Goal: Navigation & Orientation: Find specific page/section

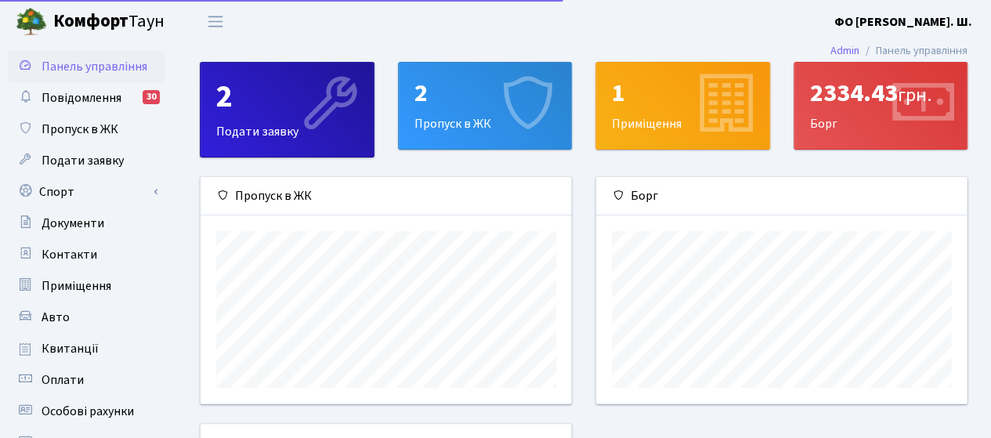
scroll to position [226, 371]
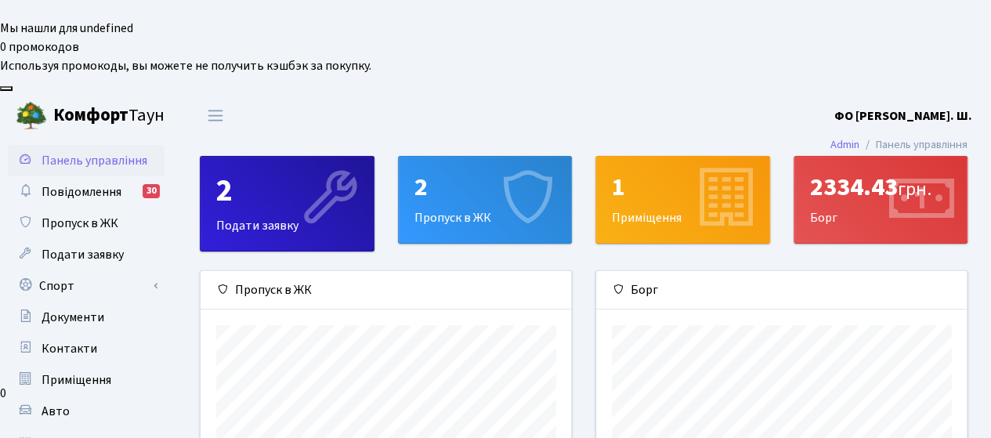
click at [837, 157] on div "2334.43 грн. Борг" at bounding box center [880, 200] width 173 height 86
click at [896, 162] on icon at bounding box center [921, 199] width 74 height 74
click at [64, 434] on span "Квитанції" at bounding box center [69, 442] width 57 height 17
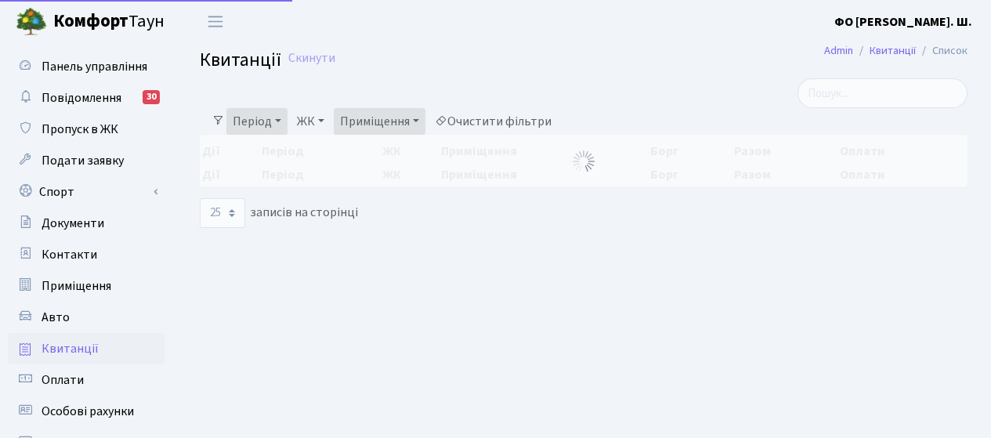
select select "25"
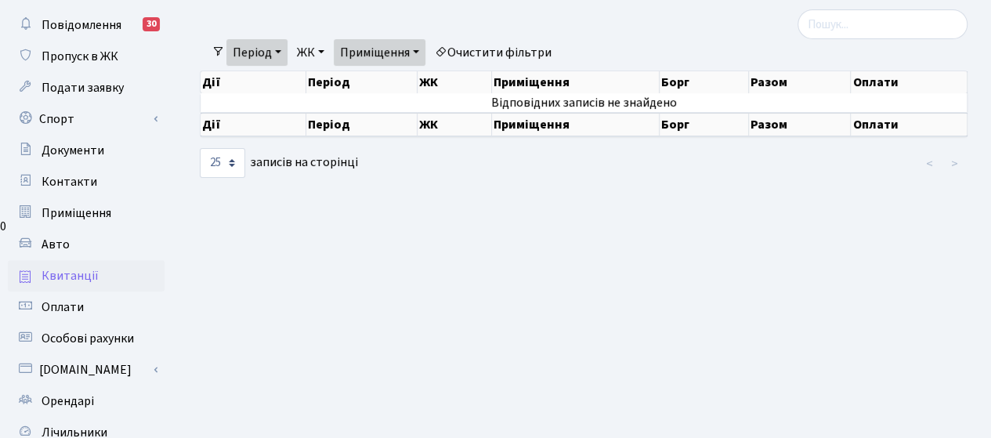
scroll to position [143, 0]
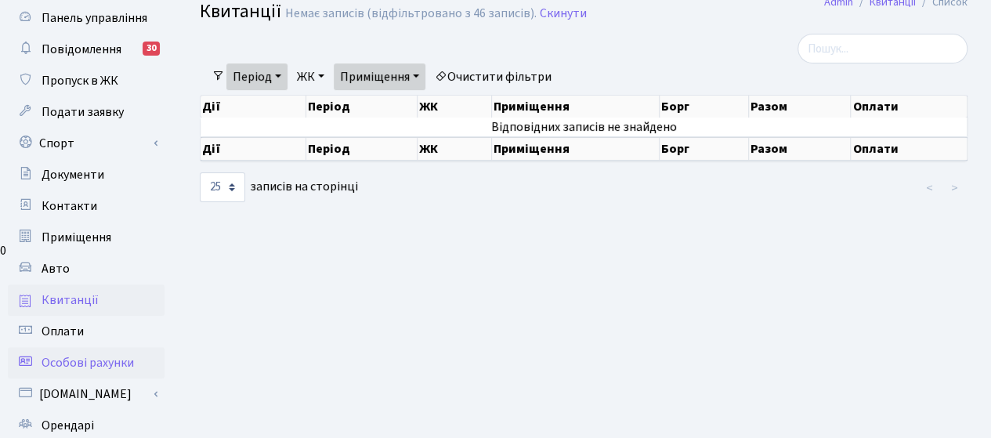
click at [21, 353] on icon at bounding box center [25, 360] width 16 height 15
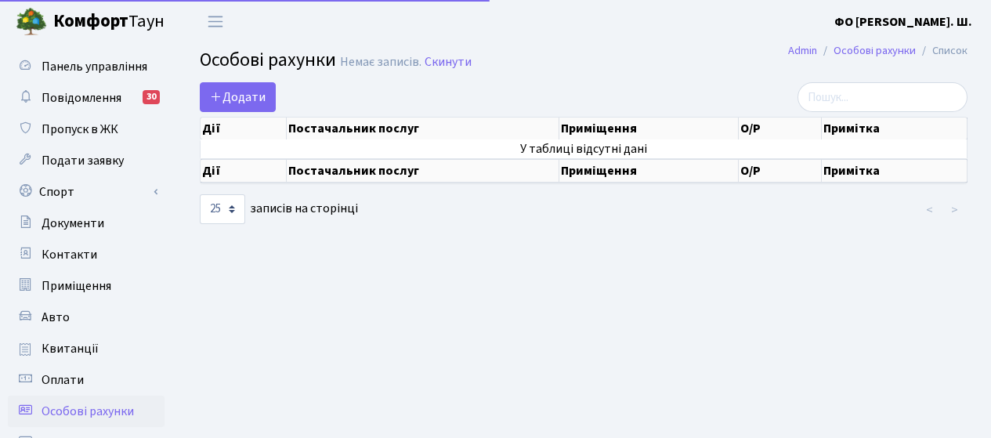
select select "25"
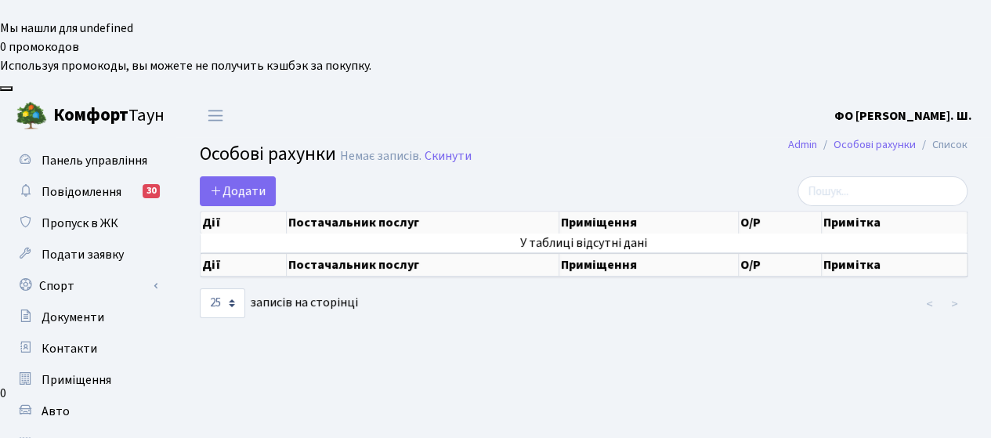
click at [204, 253] on th "Дії" at bounding box center [243, 264] width 86 height 23
click at [879, 136] on link "Особові рахунки" at bounding box center [874, 144] width 82 height 16
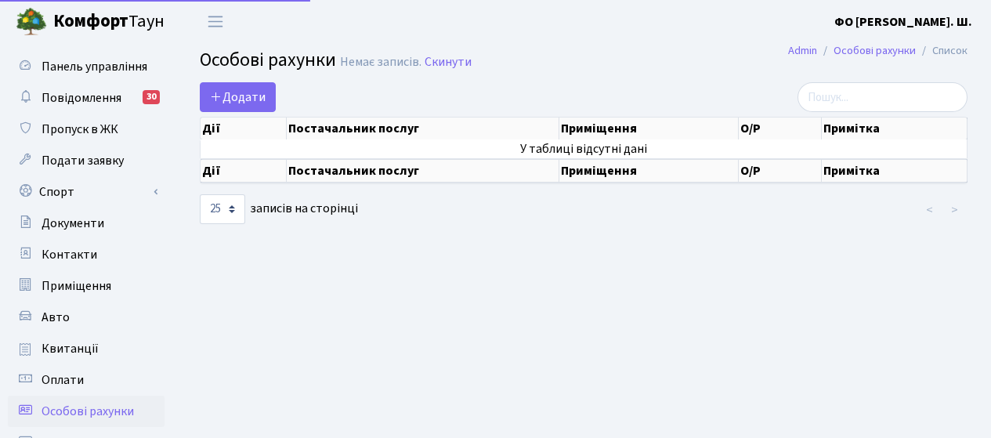
select select "25"
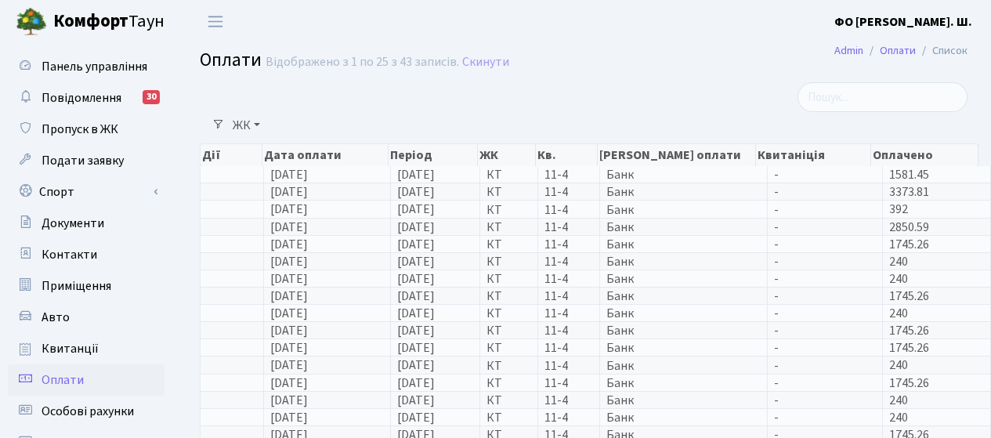
select select "25"
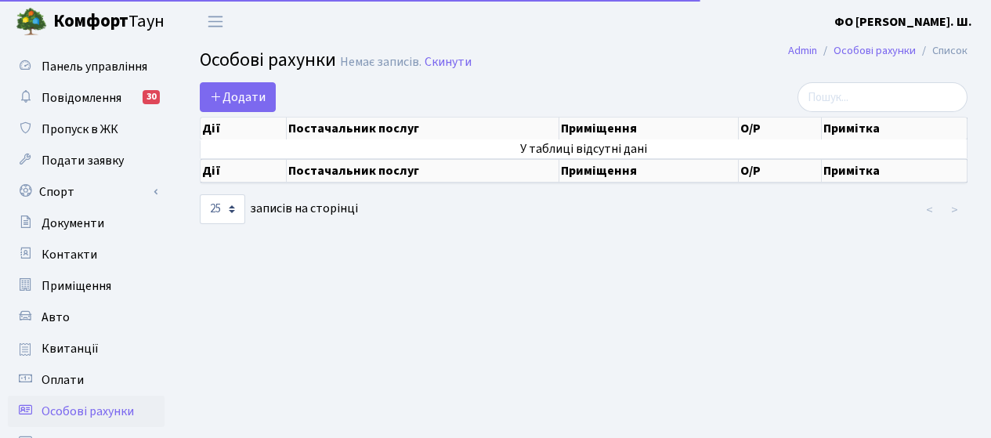
select select "25"
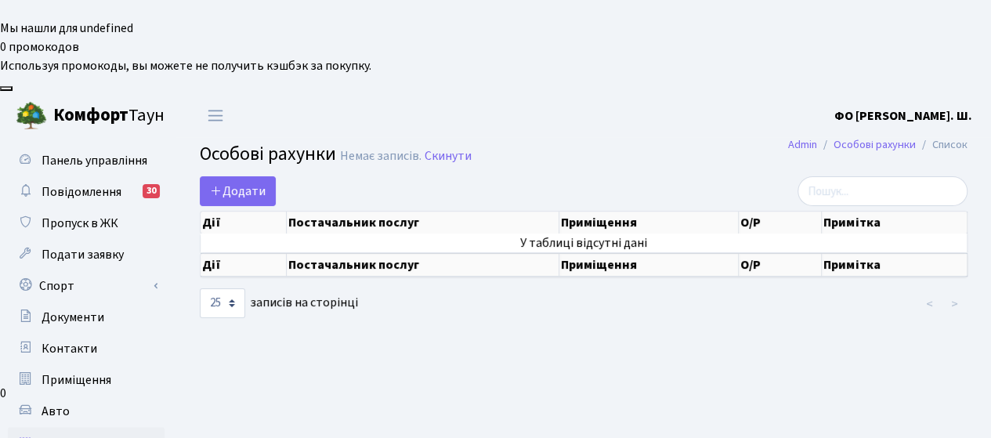
click at [66, 434] on span "Квитанції" at bounding box center [69, 442] width 57 height 17
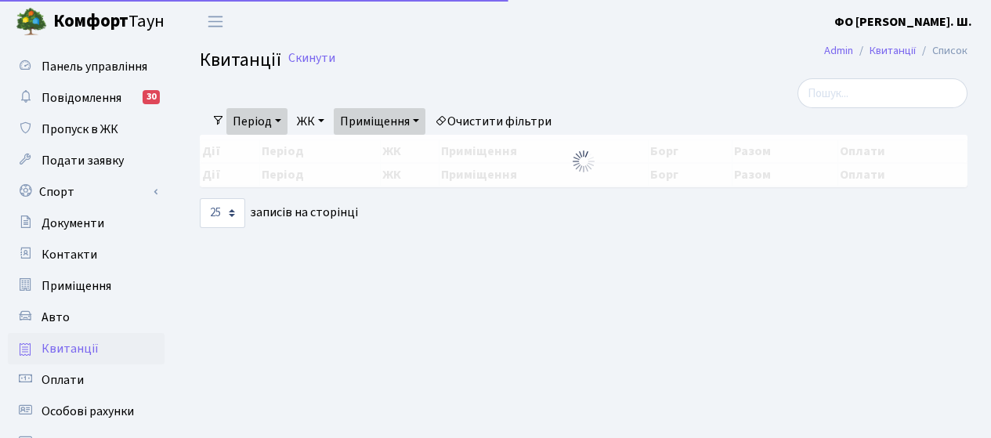
select select "25"
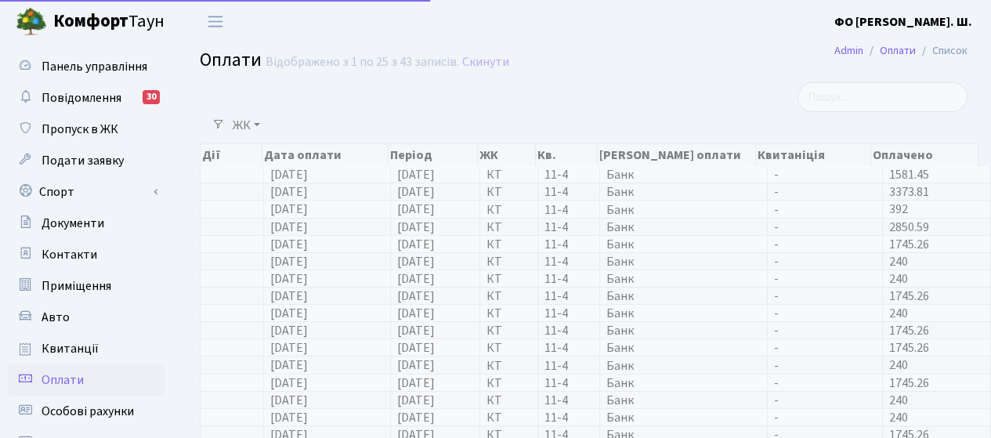
select select "25"
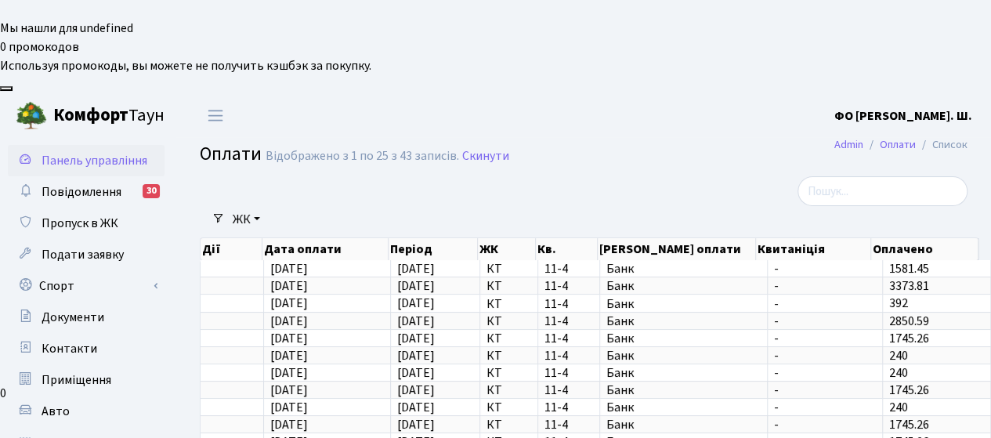
click at [78, 152] on span "Панель управління" at bounding box center [94, 160] width 106 height 17
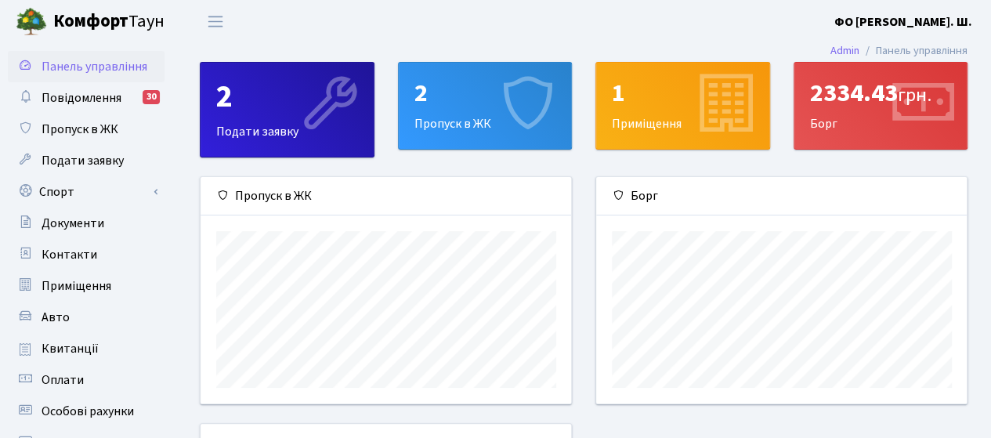
scroll to position [226, 371]
